Goal: Browse casually

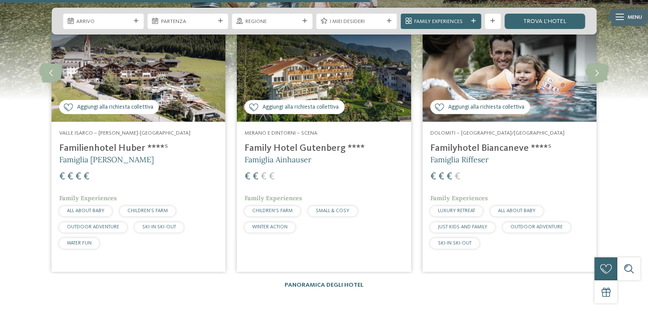
scroll to position [2012, 0]
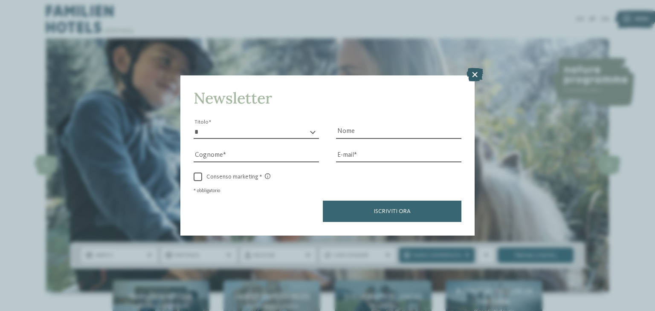
click at [476, 74] on icon at bounding box center [474, 75] width 17 height 14
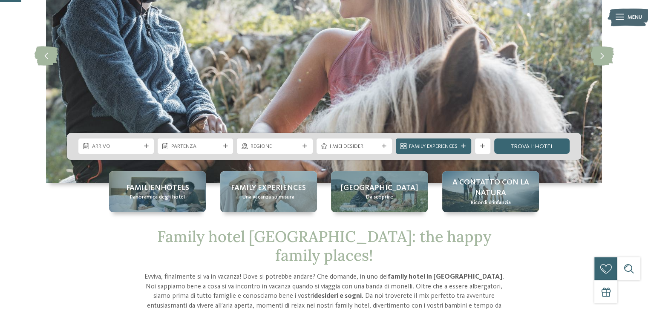
scroll to position [110, 0]
